Goal: Navigation & Orientation: Find specific page/section

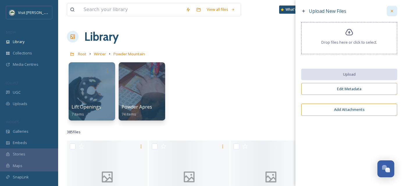
click at [394, 12] on icon at bounding box center [391, 11] width 5 height 5
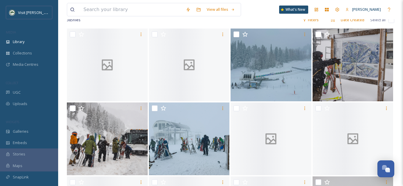
scroll to position [108, 0]
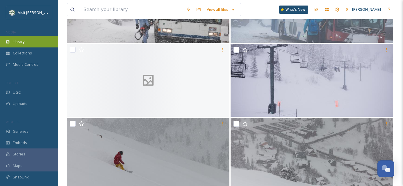
scroll to position [612, 0]
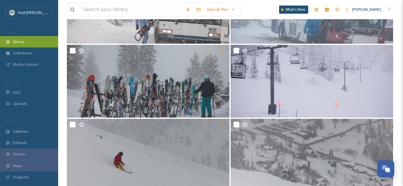
click at [31, 46] on div "Library" at bounding box center [29, 41] width 58 height 11
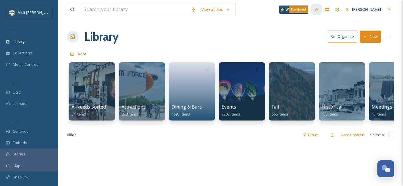
click at [318, 11] on icon at bounding box center [315, 9] width 3 height 3
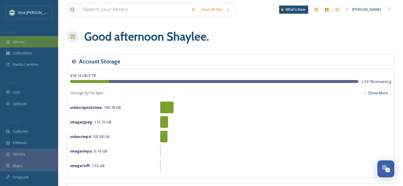
click at [32, 41] on div "Library" at bounding box center [29, 41] width 58 height 11
